Goal: Navigation & Orientation: Find specific page/section

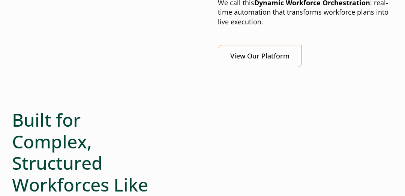
scroll to position [825, 0]
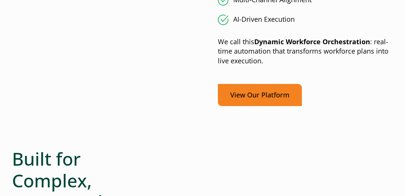
click at [244, 95] on link "View Our Platform" at bounding box center [260, 95] width 84 height 22
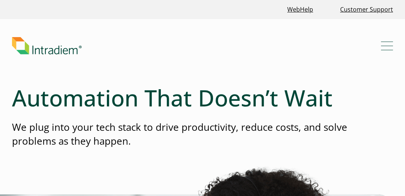
click at [384, 46] on span "Mobile Navigation Button" at bounding box center [387, 46] width 12 height 1
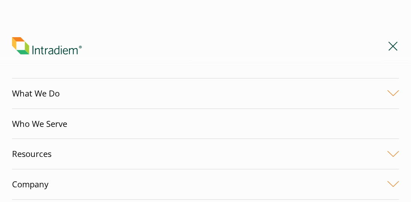
click at [390, 43] on span "Mobile Navigation Button" at bounding box center [392, 46] width 9 height 9
